Goal: Task Accomplishment & Management: Use online tool/utility

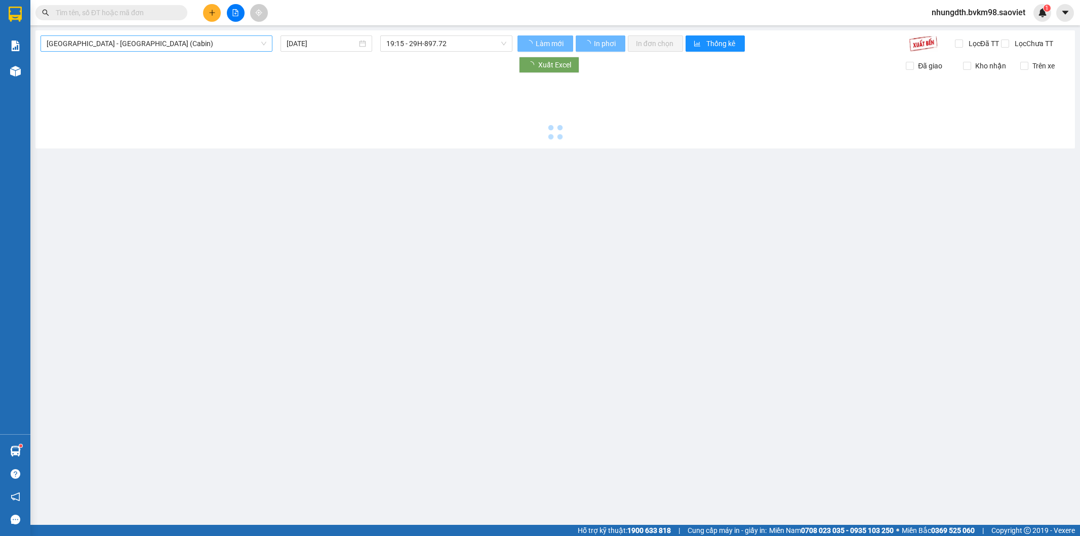
click at [260, 42] on span "[GEOGRAPHIC_DATA] - [GEOGRAPHIC_DATA] (Cabin)" at bounding box center [157, 43] width 220 height 15
type input "[DATE]"
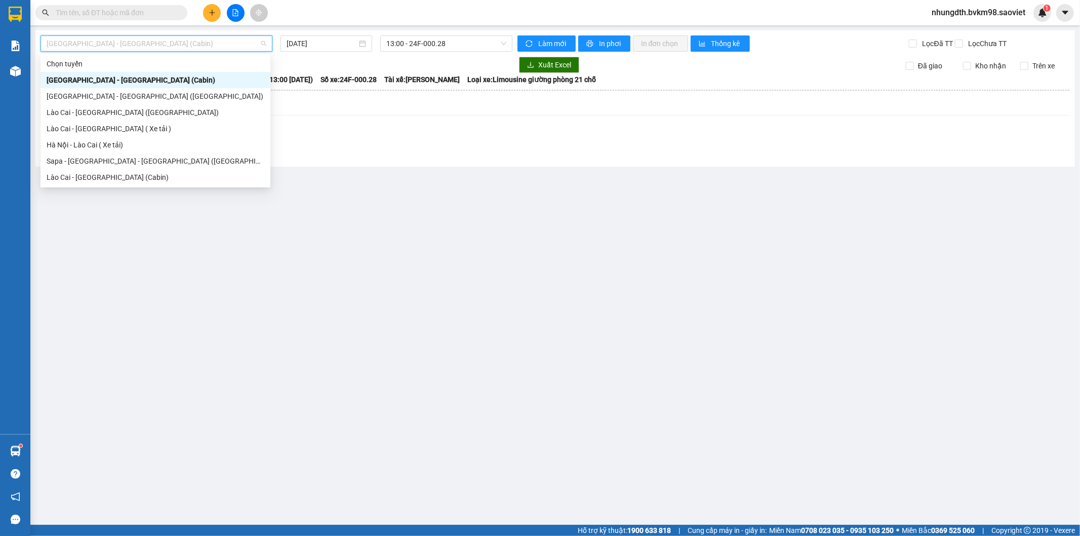
type input "t"
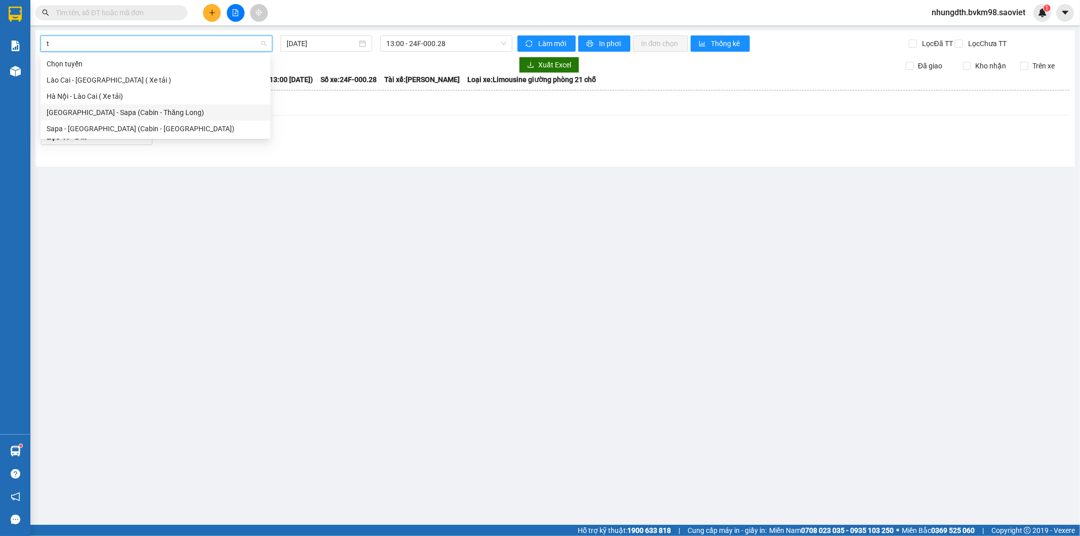
click at [168, 111] on div "[GEOGRAPHIC_DATA] - Sapa (Cabin - [PERSON_NAME])" at bounding box center [156, 112] width 218 height 11
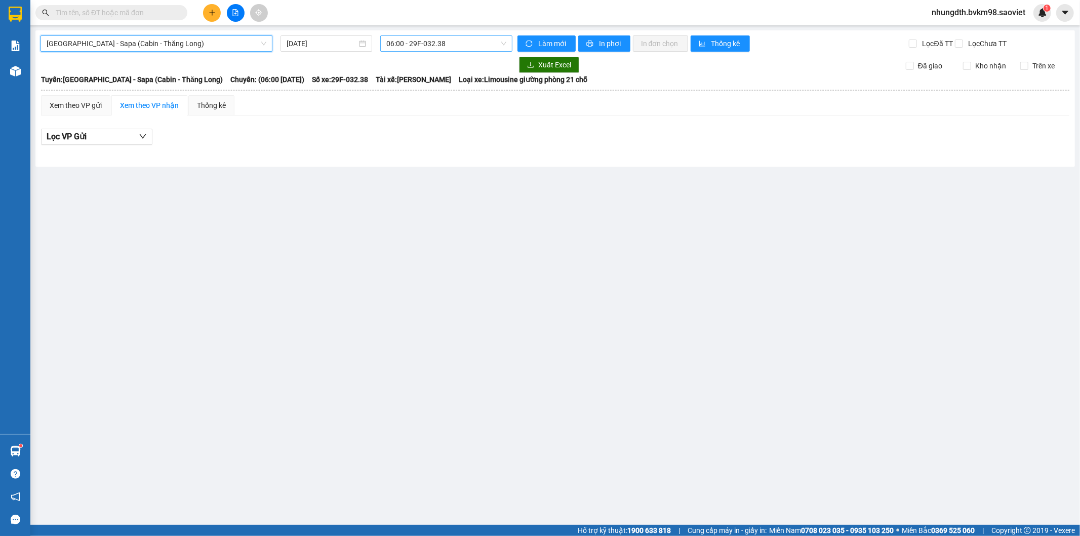
click at [453, 44] on span "06:00 - 29F-032.38" at bounding box center [445, 43] width 119 height 15
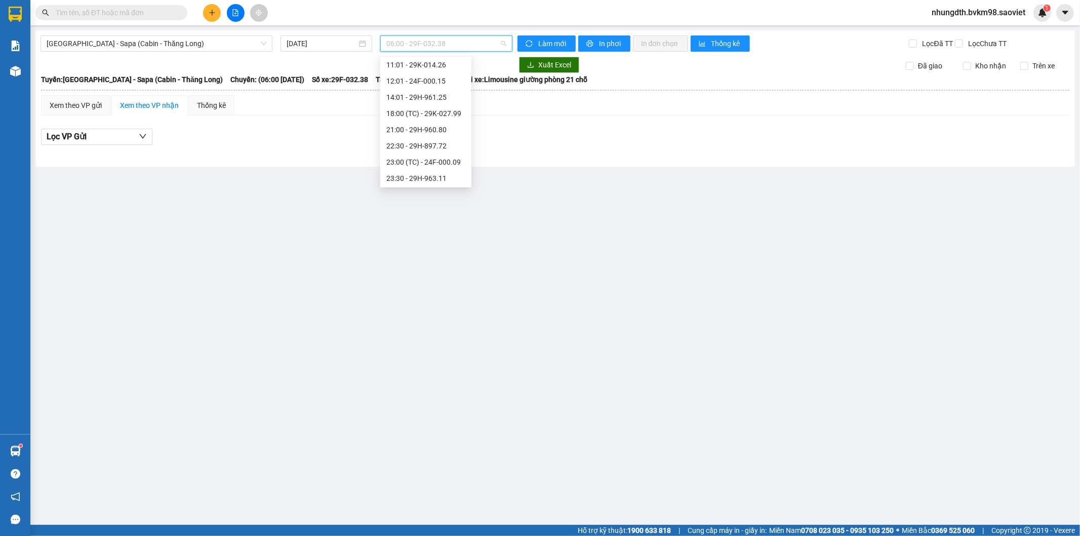
scroll to position [162, 0]
click at [443, 147] on div "23:57 (TC) - 29K-026.52" at bounding box center [425, 144] width 79 height 11
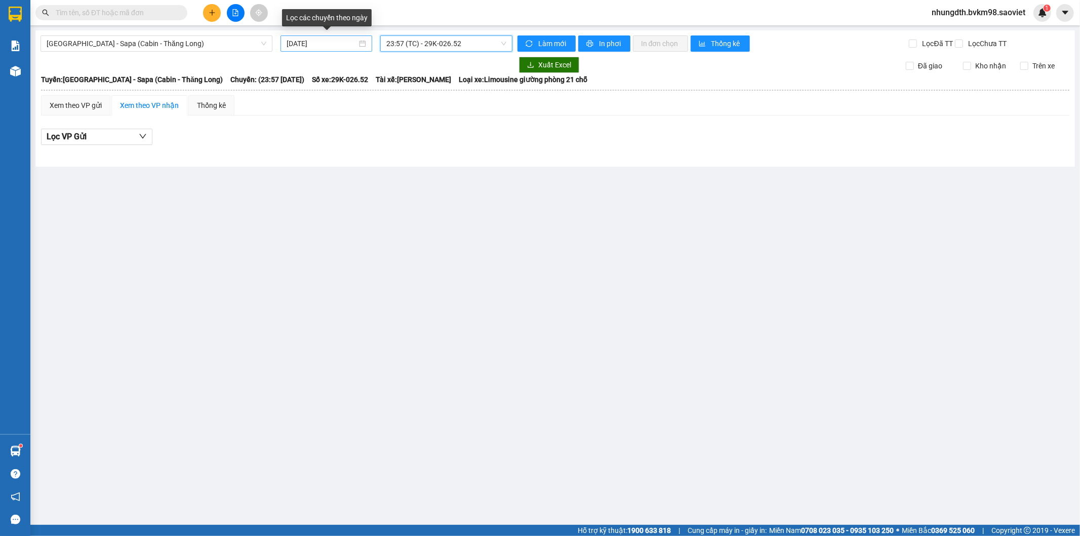
click at [345, 44] on input "[DATE]" at bounding box center [322, 43] width 70 height 11
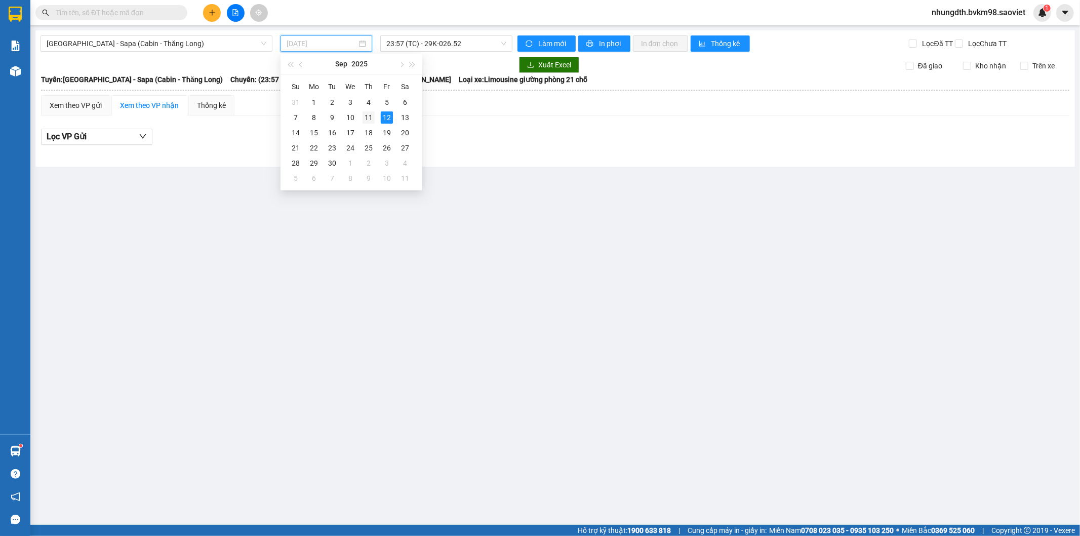
click at [363, 115] on div "11" at bounding box center [368, 117] width 12 height 12
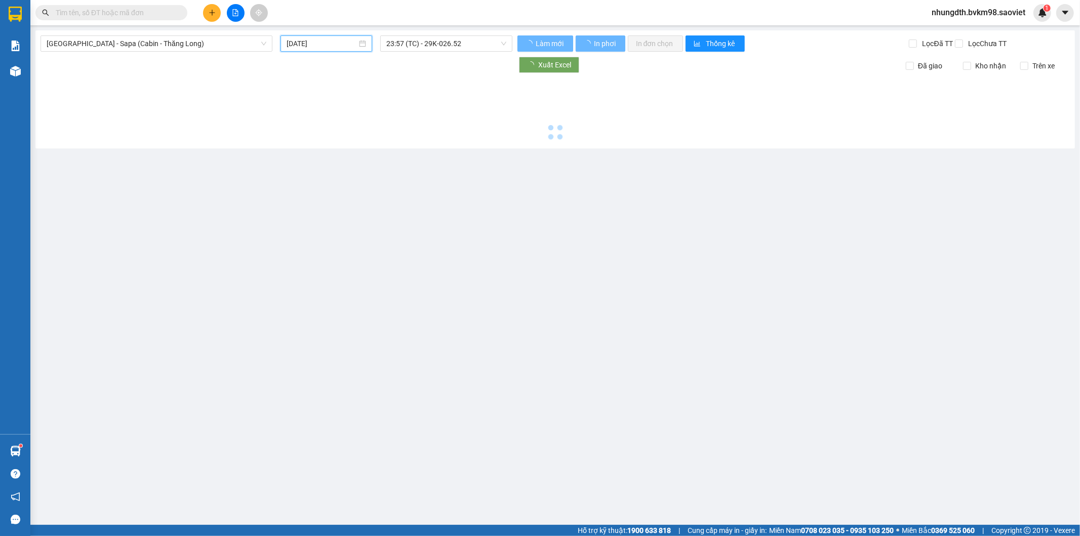
type input "[DATE]"
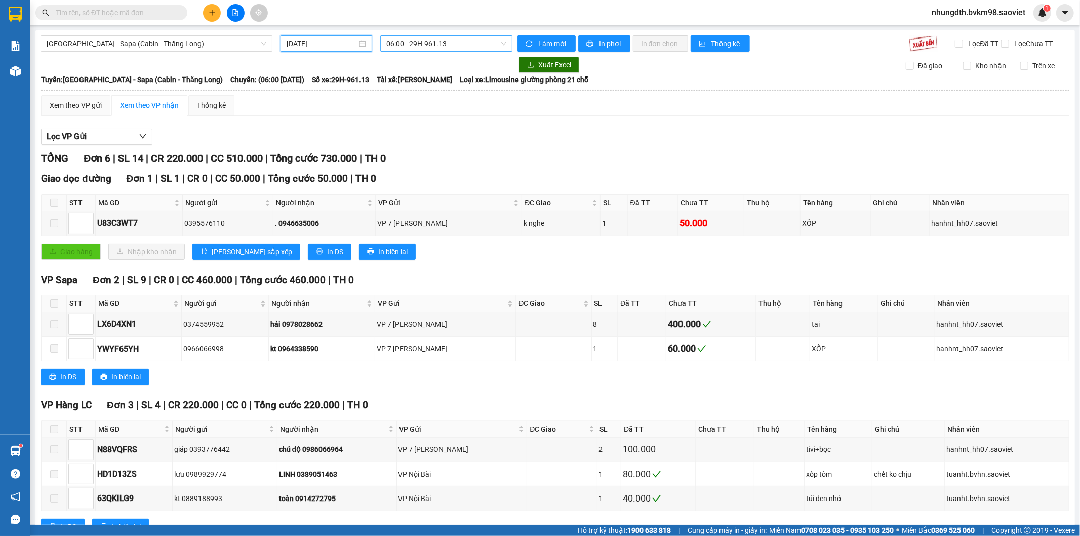
click at [443, 42] on span "06:00 - 29H-961.13" at bounding box center [445, 43] width 119 height 15
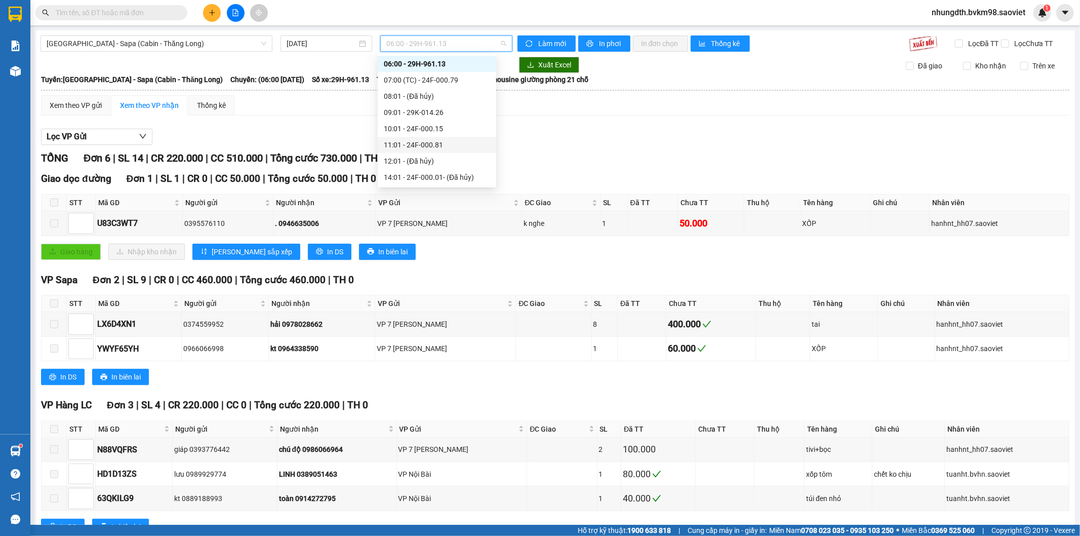
scroll to position [129, 0]
click at [435, 158] on div "23:30 - 29K-026.52" at bounding box center [437, 161] width 106 height 11
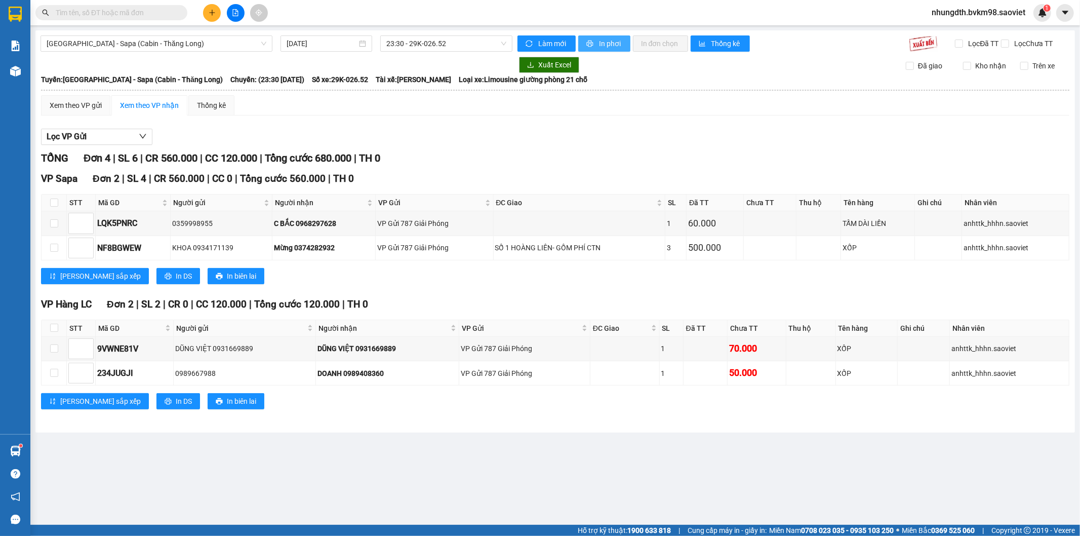
click at [611, 43] on span "In phơi" at bounding box center [610, 43] width 23 height 11
click at [792, 446] on main "Hà Nội - Sapa (Cabin - Thăng Long) 11/09/2025 23:30 - 29K-026.52 Làm mới In phơ…" at bounding box center [540, 262] width 1080 height 524
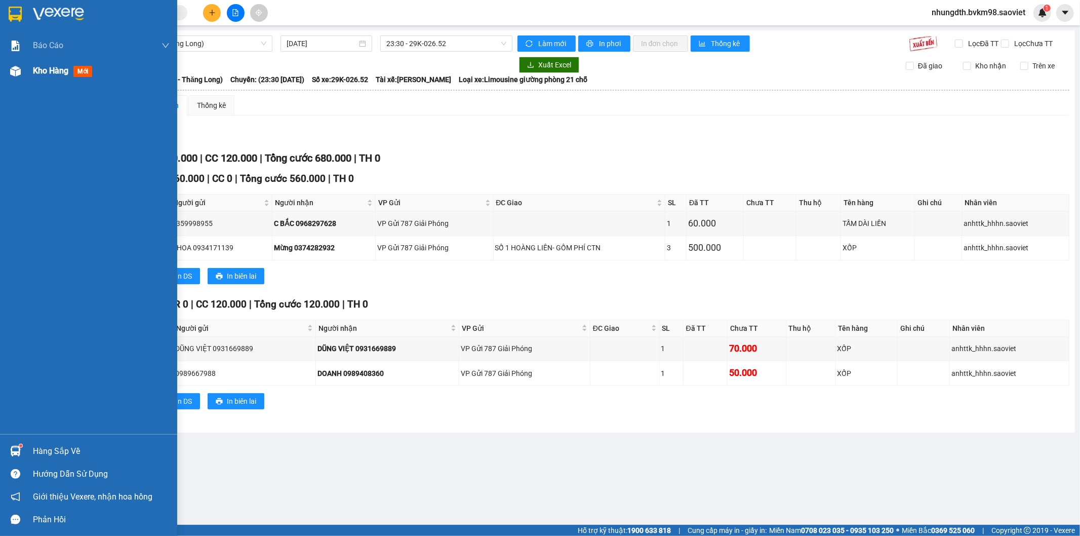
click at [70, 81] on div "Kho hàng mới" at bounding box center [101, 70] width 137 height 25
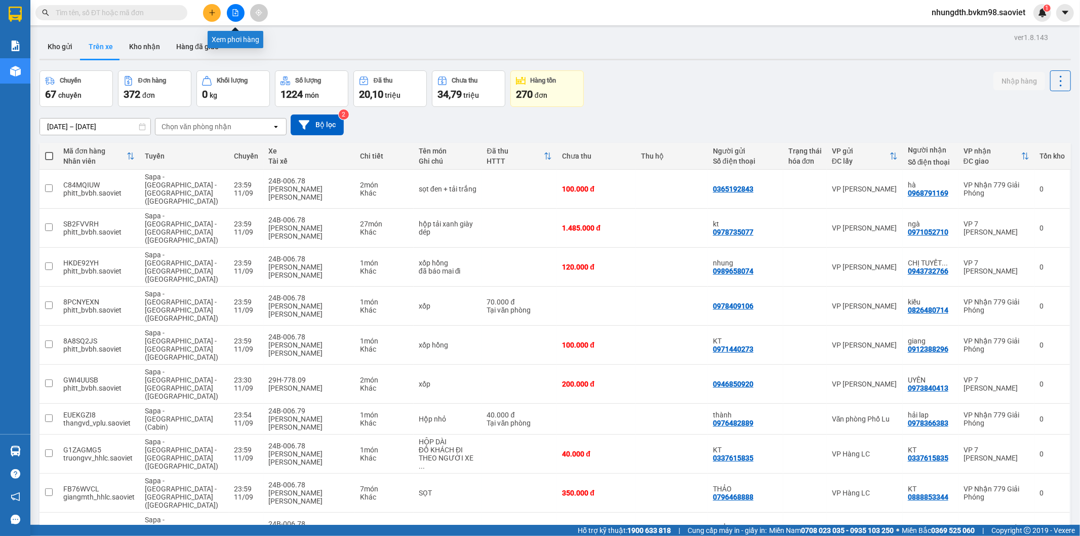
click at [242, 13] on button at bounding box center [236, 13] width 18 height 18
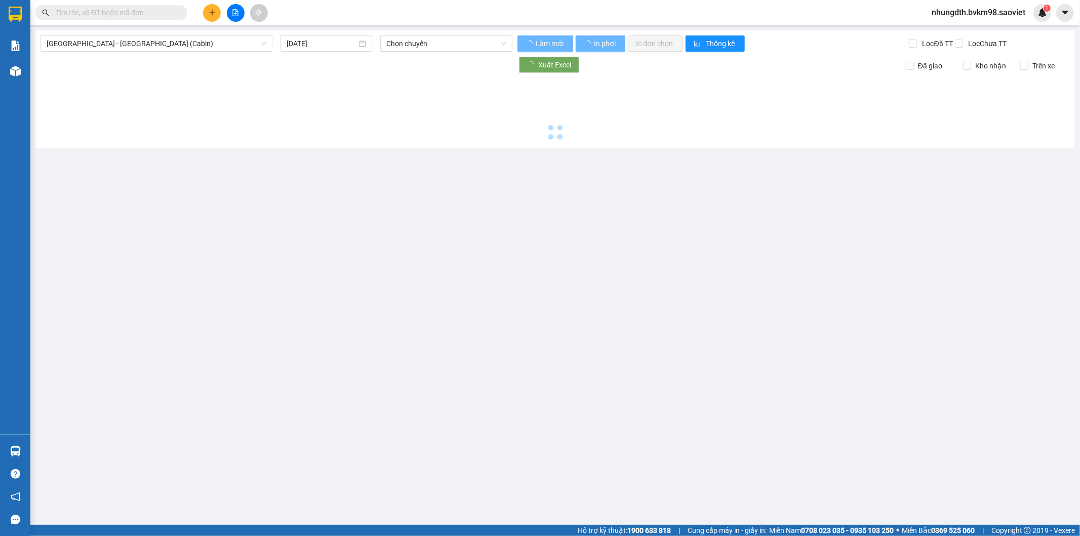
type input "[DATE]"
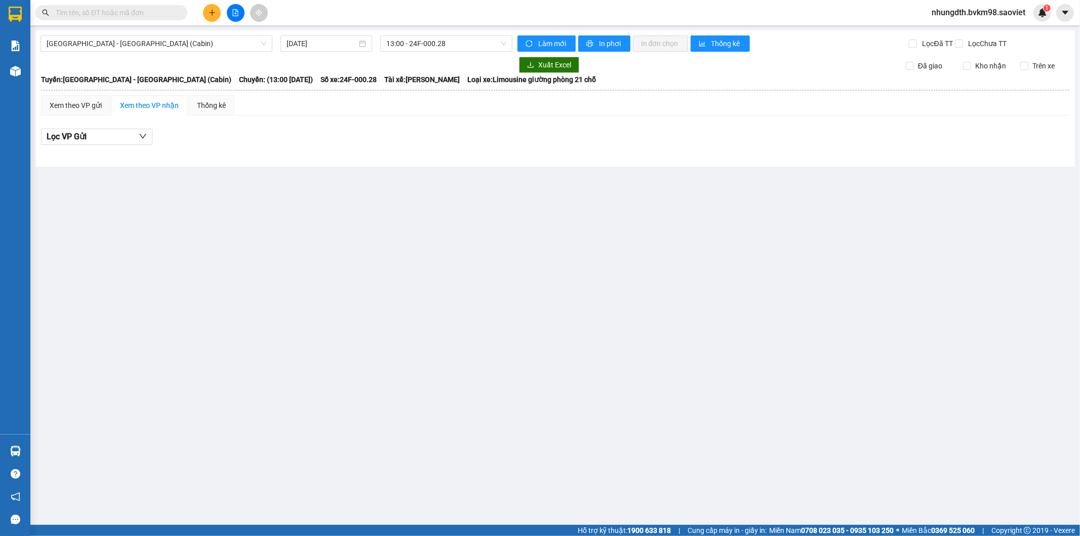
click at [235, 15] on icon "file-add" at bounding box center [235, 12] width 7 height 7
click at [234, 9] on icon "file-add" at bounding box center [236, 12] width 6 height 7
click at [206, 46] on span "[GEOGRAPHIC_DATA] - [GEOGRAPHIC_DATA] (Cabin)" at bounding box center [157, 43] width 220 height 15
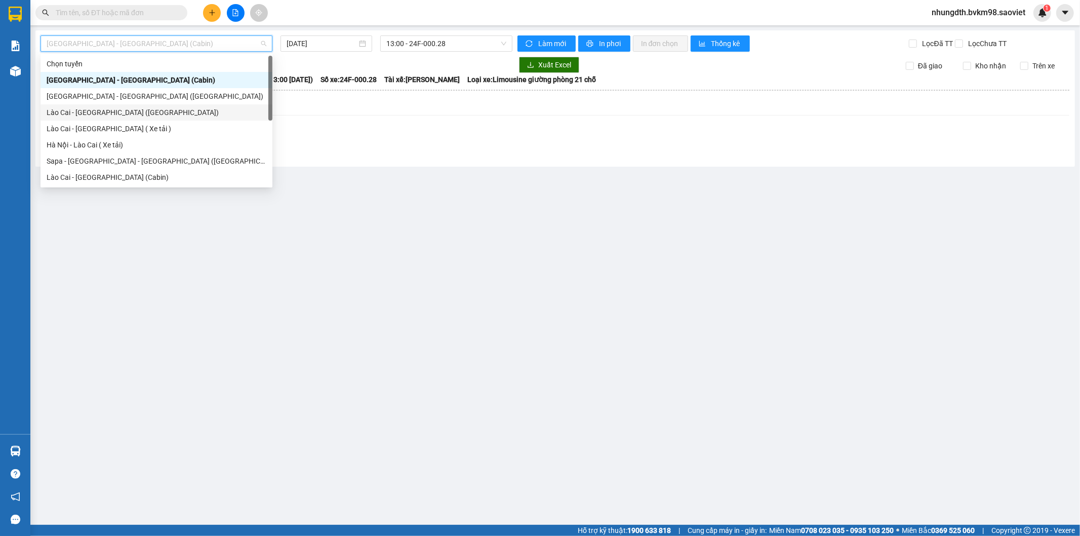
click at [119, 115] on div "Lào Cai - [GEOGRAPHIC_DATA] ([GEOGRAPHIC_DATA])" at bounding box center [157, 112] width 220 height 11
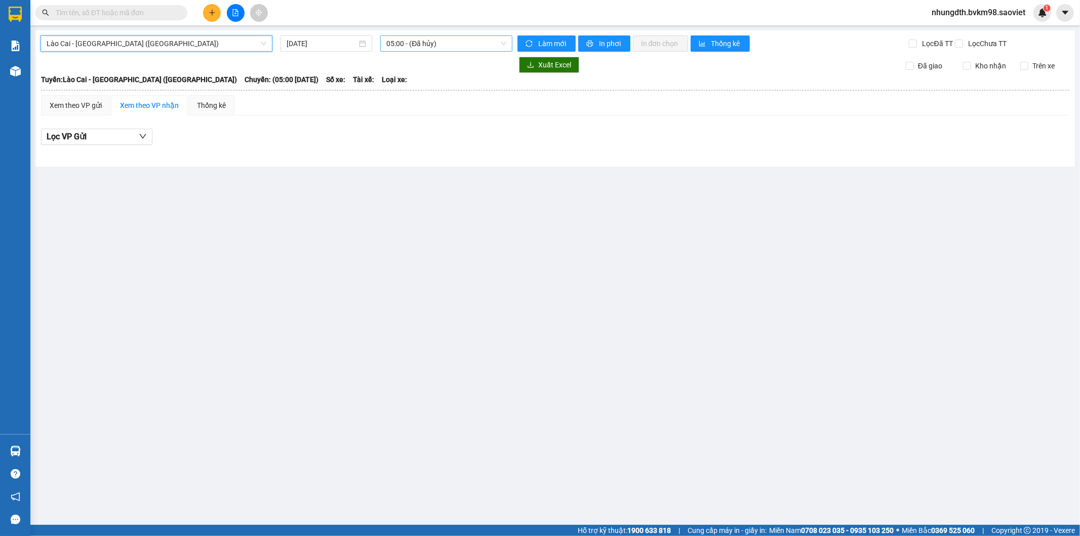
click at [466, 46] on span "05:00 - (Đã hủy)" at bounding box center [445, 43] width 119 height 15
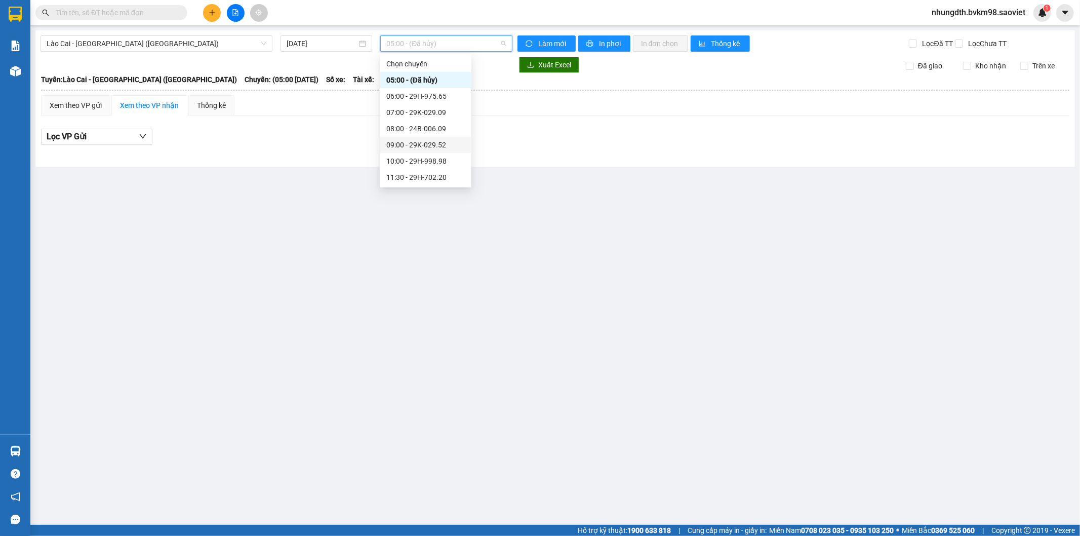
scroll to position [81, 0]
click at [334, 49] on input "[DATE]" at bounding box center [322, 43] width 70 height 11
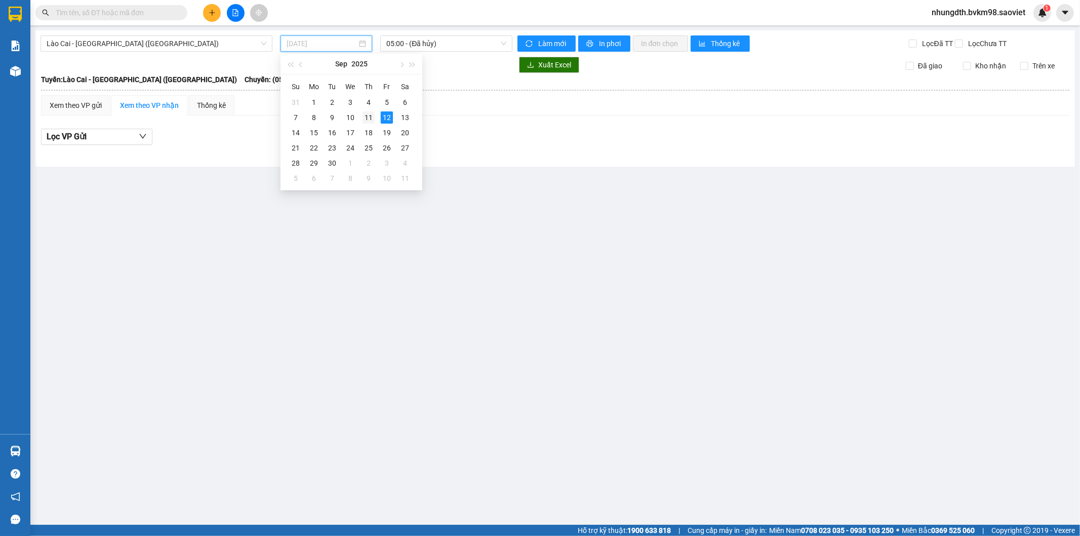
click at [365, 119] on div "11" at bounding box center [368, 117] width 12 height 12
type input "[DATE]"
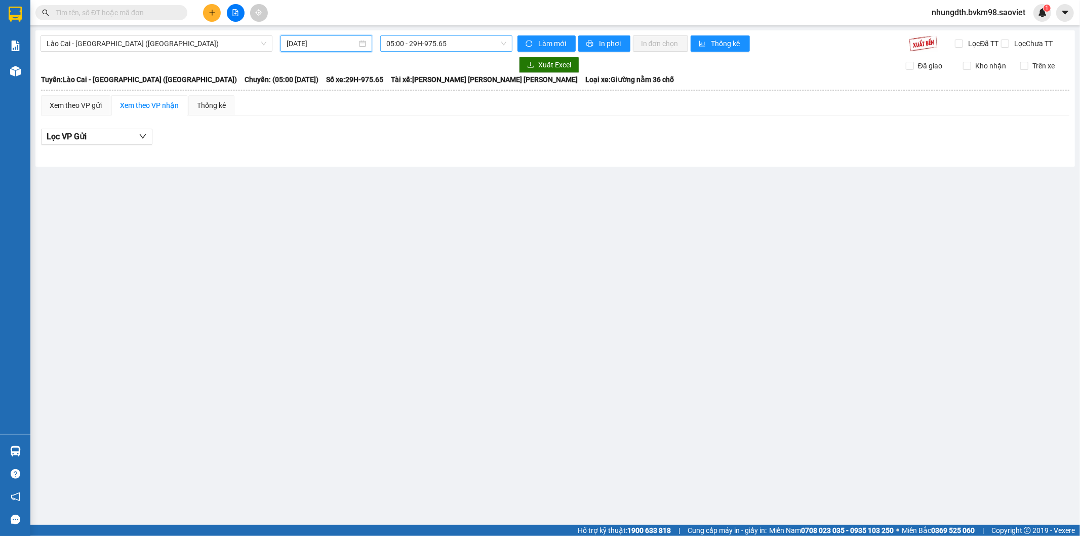
click at [436, 47] on span "05:00 - 29H-975.65" at bounding box center [445, 43] width 119 height 15
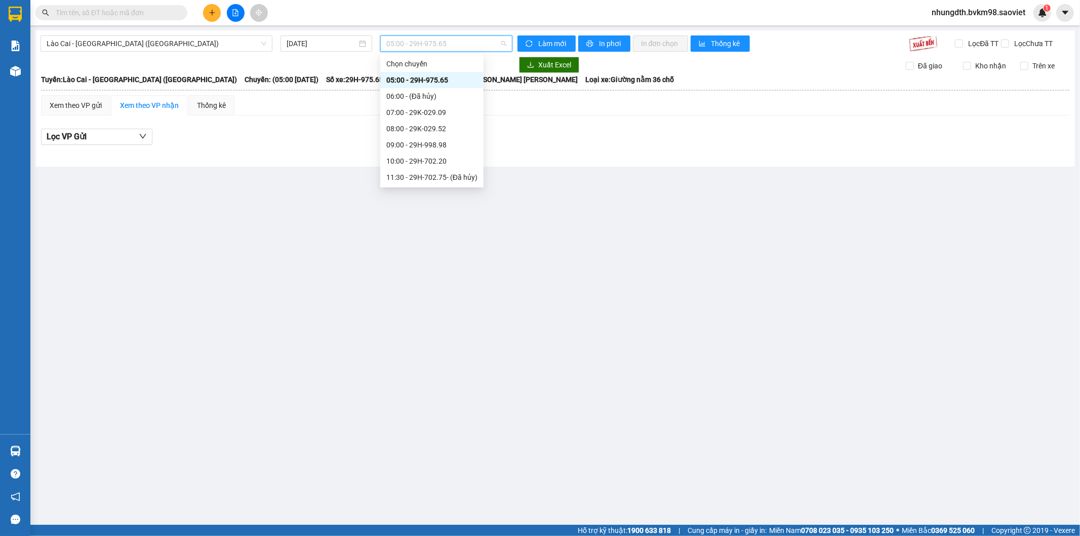
scroll to position [81, 0]
click at [154, 48] on span "Lào Cai - [GEOGRAPHIC_DATA] ([GEOGRAPHIC_DATA])" at bounding box center [157, 43] width 220 height 15
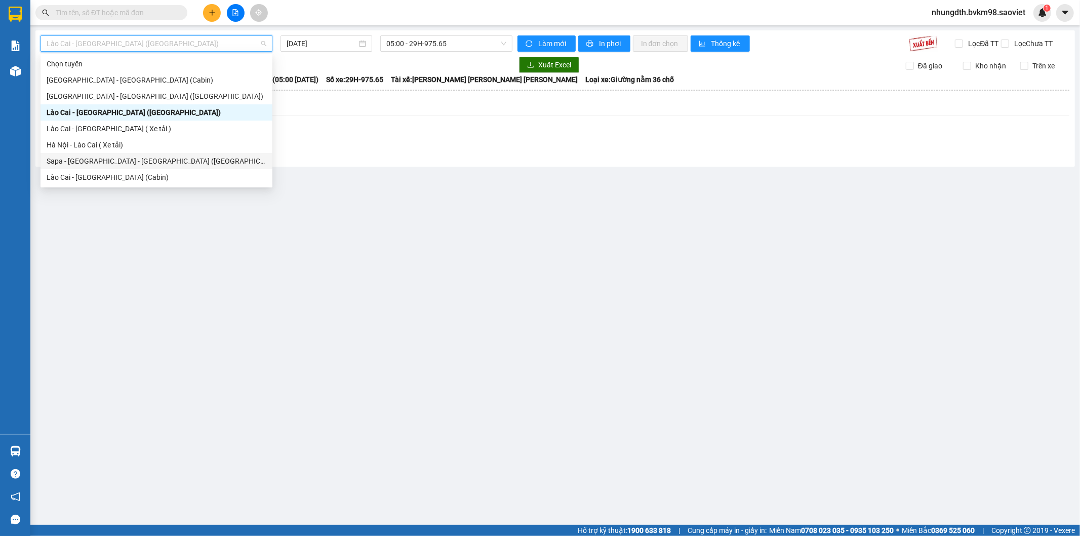
click at [120, 162] on div "Sapa - [GEOGRAPHIC_DATA] - [GEOGRAPHIC_DATA] ([GEOGRAPHIC_DATA])" at bounding box center [157, 160] width 220 height 11
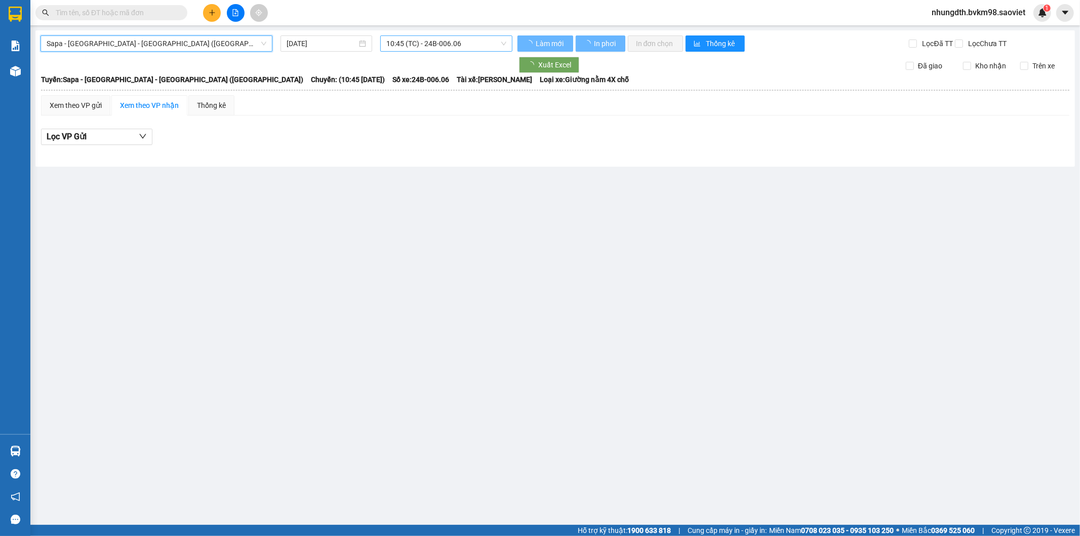
click at [443, 42] on span "10:45 (TC) - 24B-006.06" at bounding box center [445, 43] width 119 height 15
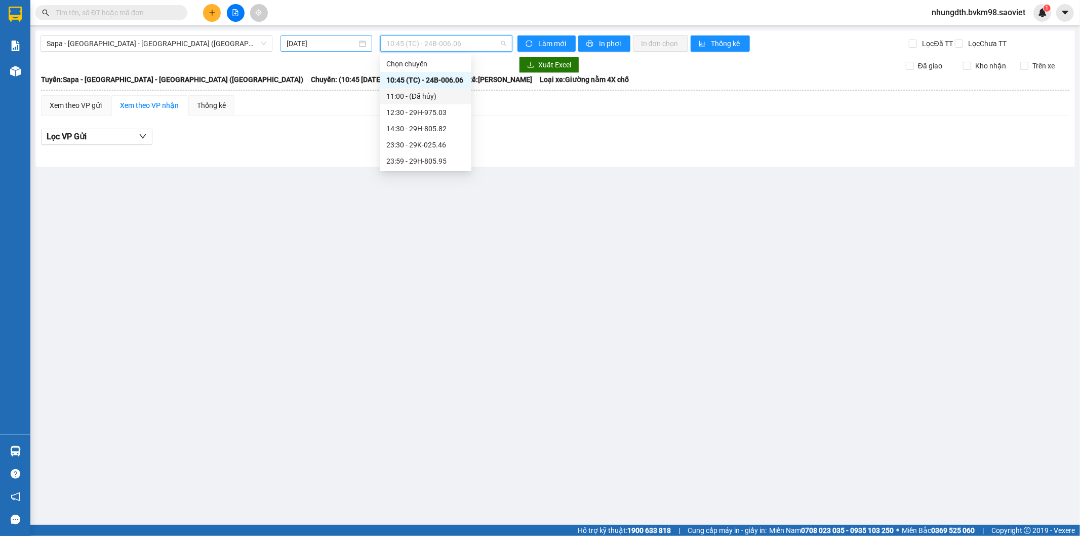
click at [299, 50] on div "[DATE]" at bounding box center [326, 43] width 92 height 16
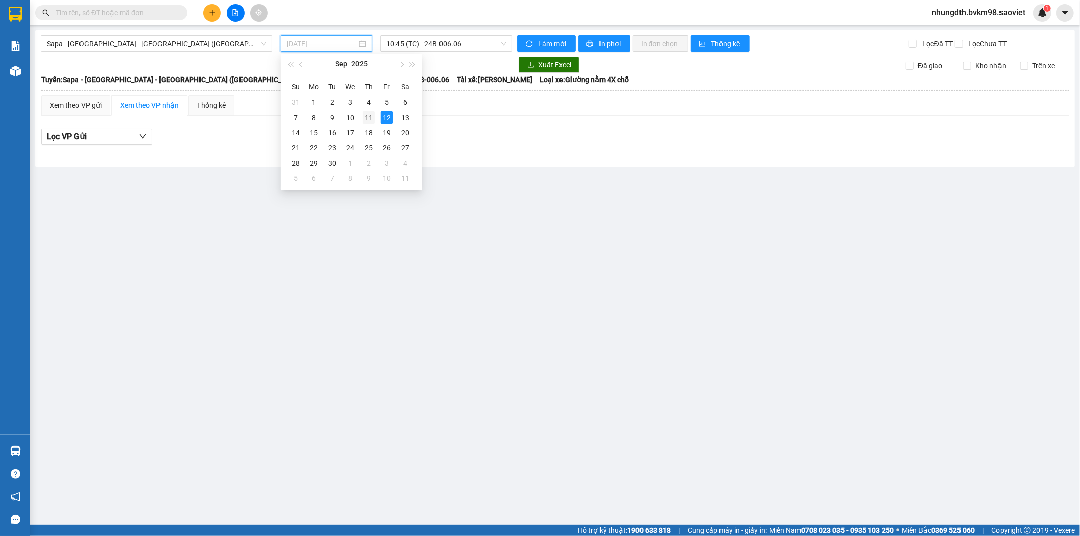
click at [368, 119] on div "11" at bounding box center [368, 117] width 12 height 12
type input "[DATE]"
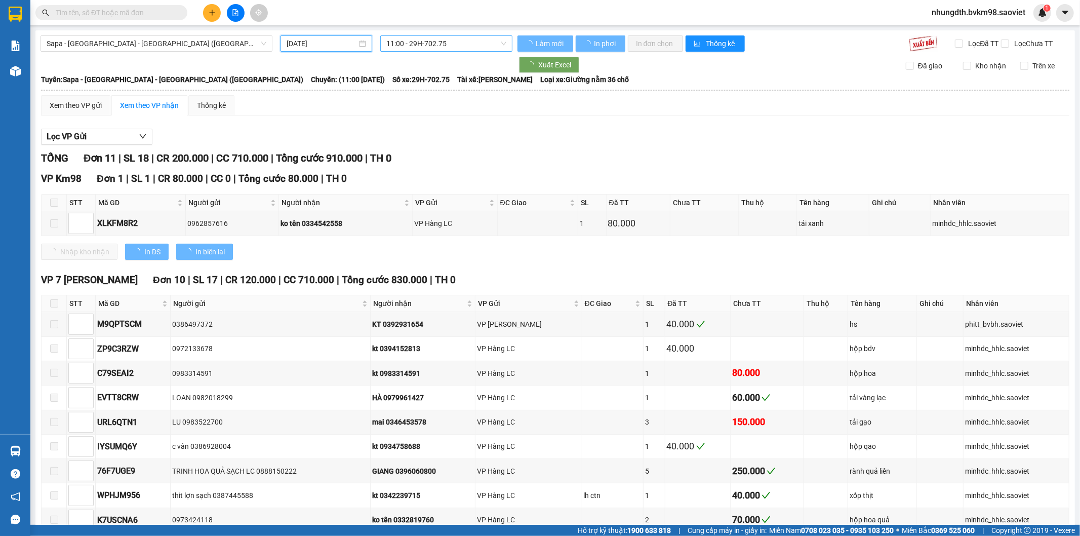
click at [446, 47] on span "11:00 - 29H-702.75" at bounding box center [445, 43] width 119 height 15
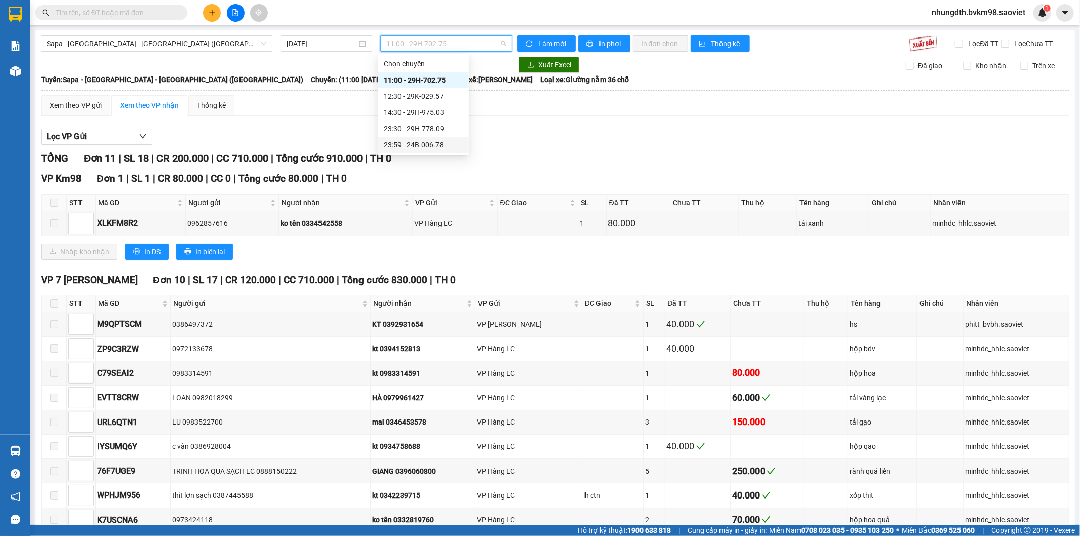
click at [433, 144] on div "23:59 - 24B-006.78" at bounding box center [423, 144] width 79 height 11
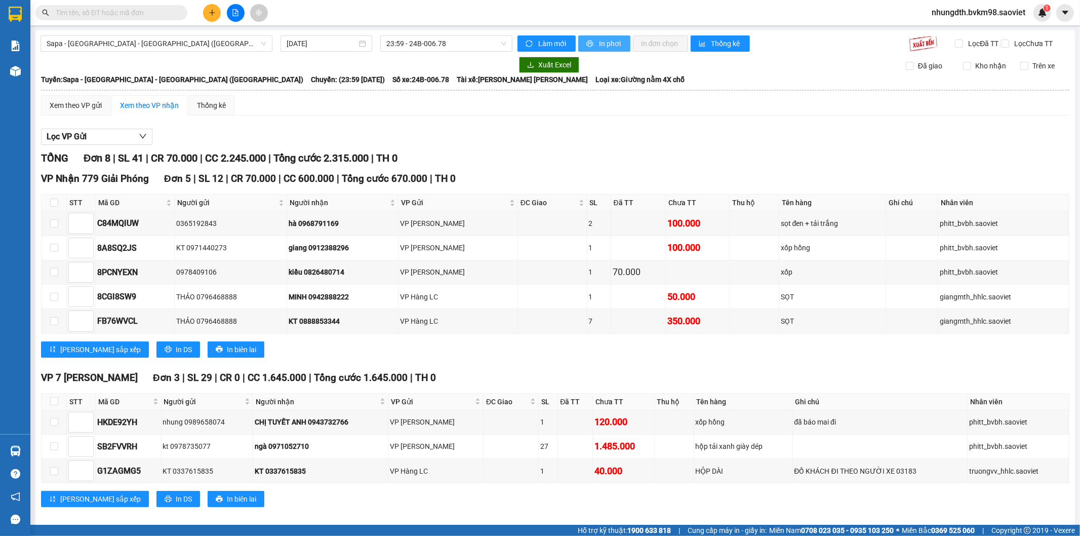
click at [602, 44] on span "In phơi" at bounding box center [610, 43] width 23 height 11
